Goal: Information Seeking & Learning: Learn about a topic

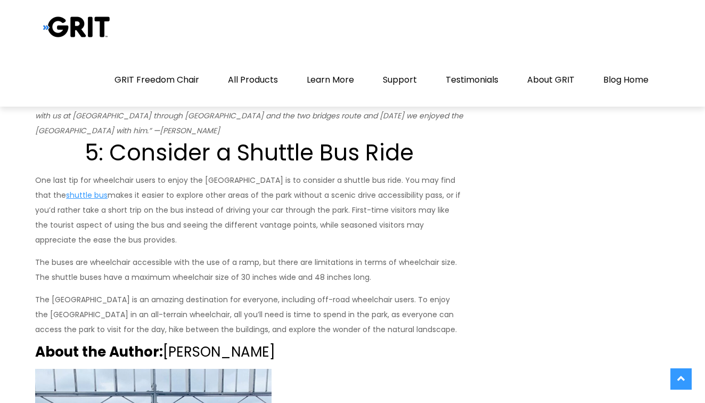
scroll to position [2915, 0]
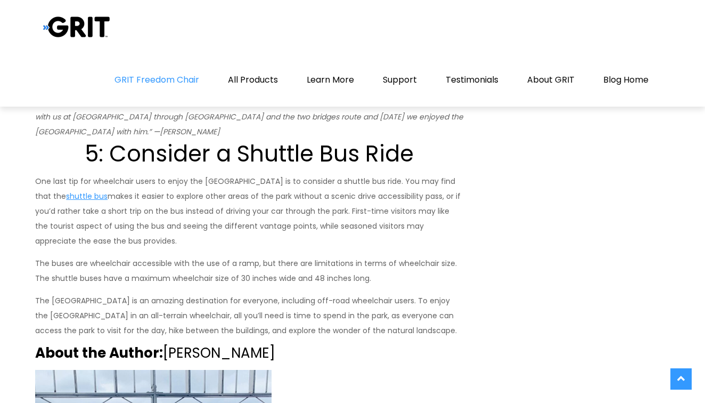
click at [153, 76] on link "GRIT Freedom Chair" at bounding box center [156, 79] width 111 height 53
click at [335, 79] on link "Learn More" at bounding box center [330, 79] width 74 height 53
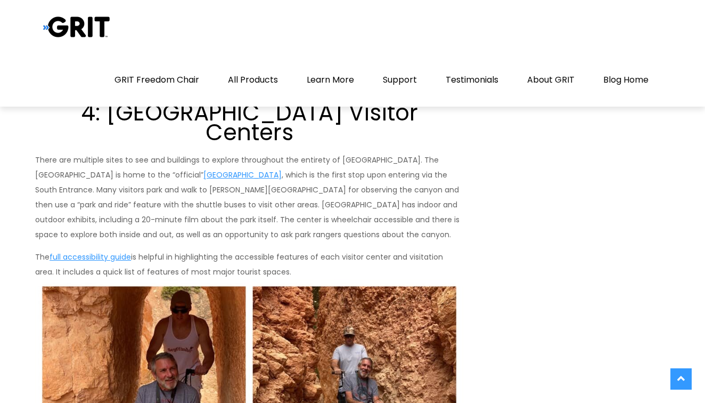
scroll to position [2307, 0]
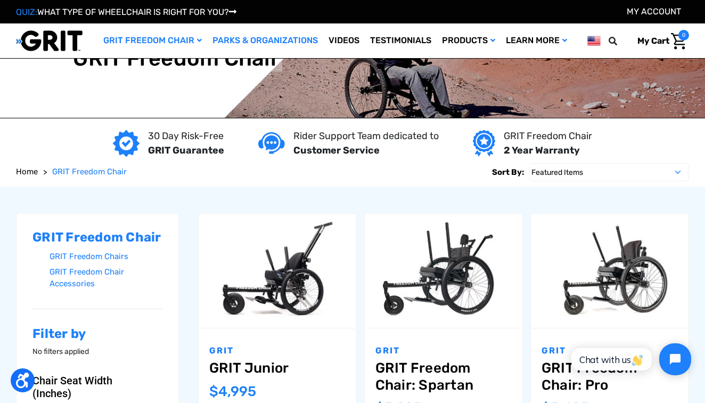
click at [258, 45] on link "Parks & Organizations" at bounding box center [265, 40] width 116 height 35
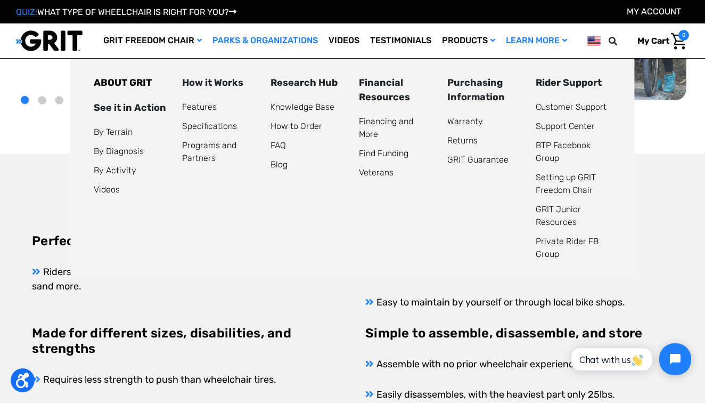
scroll to position [230, 0]
